Goal: Information Seeking & Learning: Learn about a topic

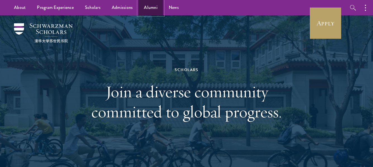
click at [148, 9] on link "Alumni" at bounding box center [150, 7] width 25 height 15
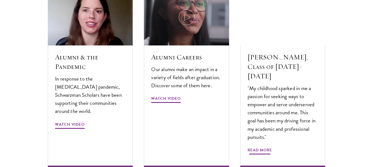
scroll to position [1695, 0]
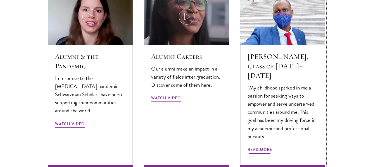
click at [258, 146] on span "Read More" at bounding box center [259, 150] width 25 height 9
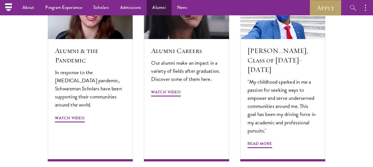
scroll to position [1700, 0]
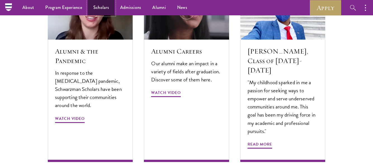
click at [108, 10] on link "Scholars" at bounding box center [101, 7] width 27 height 15
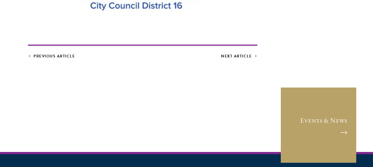
scroll to position [2111, 0]
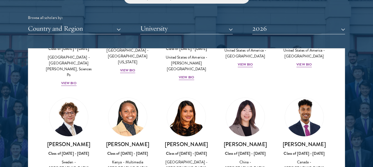
scroll to position [853, 0]
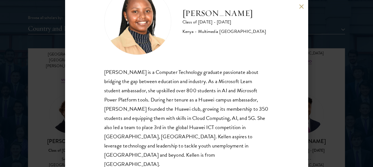
scroll to position [698, 0]
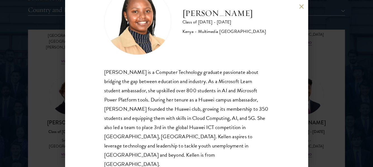
click at [301, 7] on button at bounding box center [301, 6] width 5 height 5
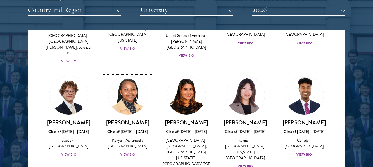
scroll to position [850, 0]
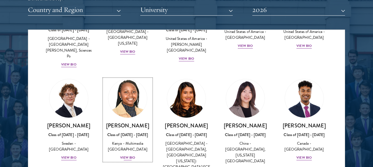
click at [113, 122] on h3 "[PERSON_NAME]" at bounding box center [128, 125] width 48 height 7
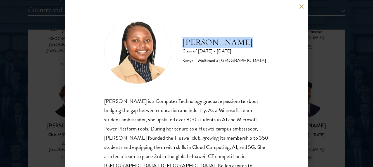
drag, startPoint x: 183, startPoint y: 42, endPoint x: 240, endPoint y: 41, distance: 57.0
click at [240, 41] on h2 "[PERSON_NAME]" at bounding box center [224, 42] width 84 height 11
copy h2 "[PERSON_NAME]"
click at [302, 5] on button at bounding box center [301, 6] width 5 height 5
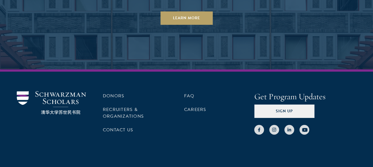
scroll to position [1715, 0]
